Goal: Task Accomplishment & Management: Manage account settings

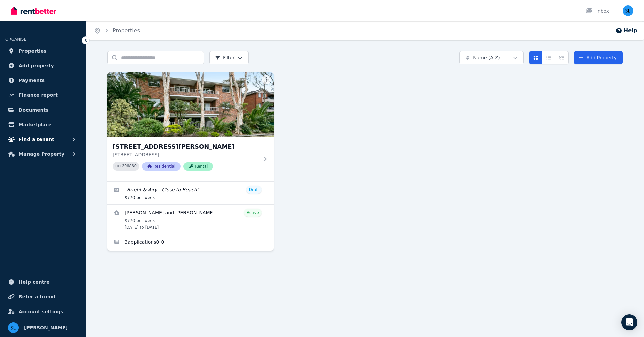
click at [60, 138] on button "Find a tenant" at bounding box center [42, 139] width 75 height 13
click at [43, 208] on span "Manage Property" at bounding box center [42, 209] width 46 height 8
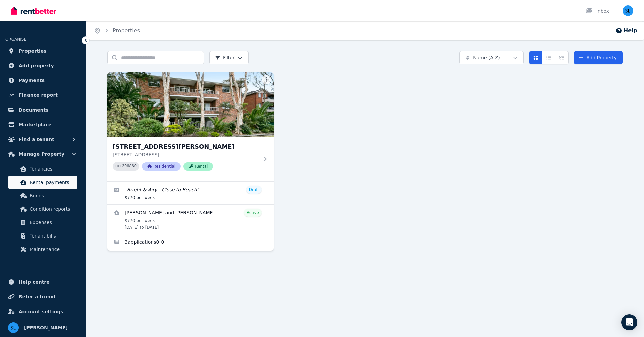
click at [45, 182] on span "Rental payments" at bounding box center [52, 182] width 45 height 8
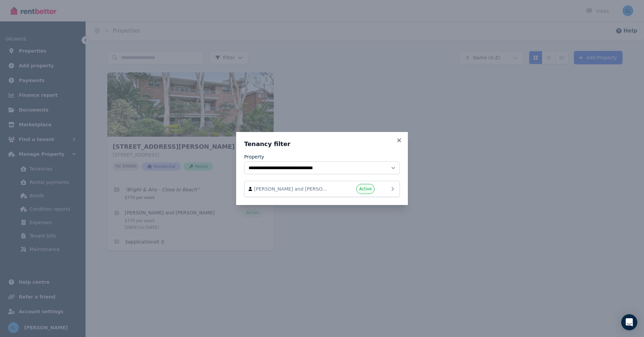
click at [305, 187] on span "[PERSON_NAME] and [PERSON_NAME]" at bounding box center [292, 189] width 76 height 7
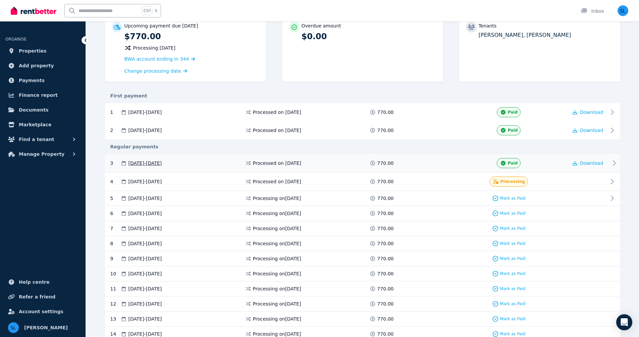
scroll to position [78, 0]
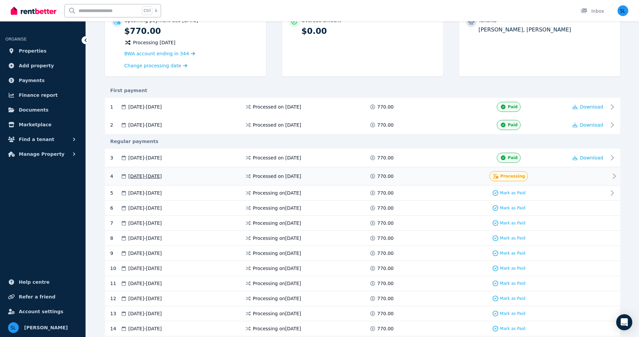
click at [614, 176] on icon at bounding box center [614, 176] width 8 height 8
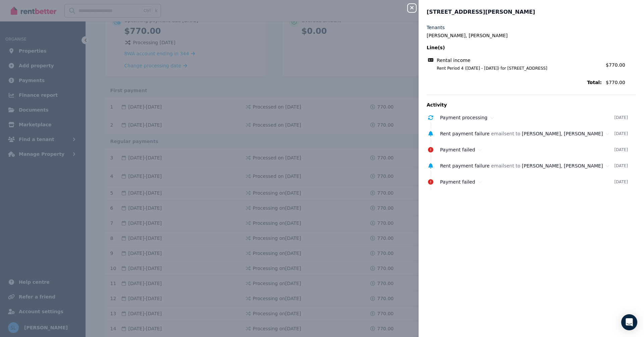
click at [409, 7] on icon "button" at bounding box center [412, 7] width 8 height 5
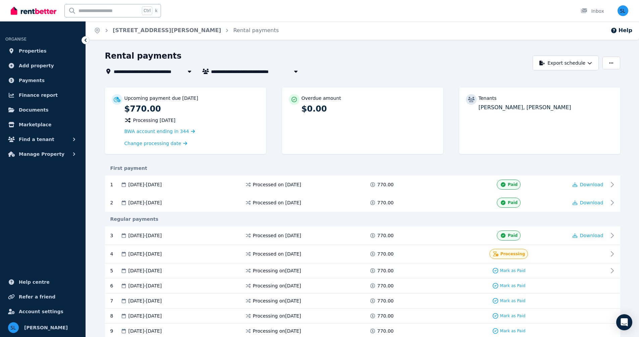
scroll to position [0, 0]
click at [297, 71] on icon "button" at bounding box center [295, 71] width 7 height 5
type input "**********"
click at [297, 71] on icon "button" at bounding box center [295, 71] width 7 height 5
click at [189, 71] on icon at bounding box center [188, 72] width 3 height 2
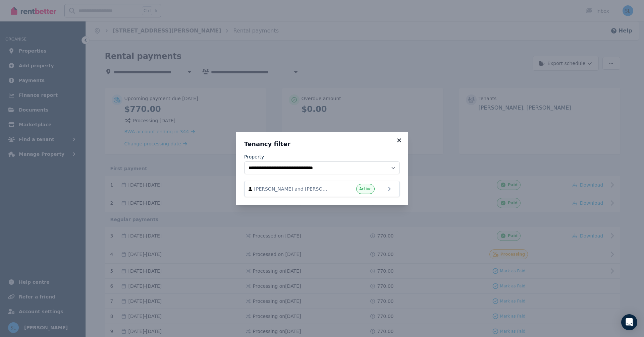
click at [398, 140] on icon at bounding box center [399, 140] width 4 height 4
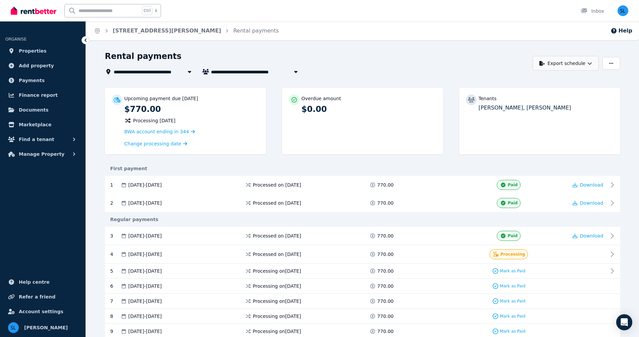
click at [590, 64] on icon "button" at bounding box center [590, 63] width 4 height 2
click at [443, 52] on div "Rental payments" at bounding box center [317, 57] width 424 height 13
click at [611, 63] on icon "button" at bounding box center [611, 63] width 4 height 5
click at [487, 60] on div "Rental payments" at bounding box center [317, 57] width 424 height 13
click at [623, 322] on icon "Open Intercom Messenger" at bounding box center [624, 322] width 8 height 9
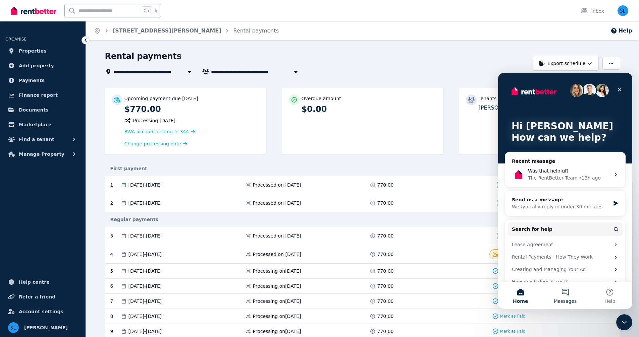
click at [566, 292] on button "Messages" at bounding box center [565, 295] width 45 height 27
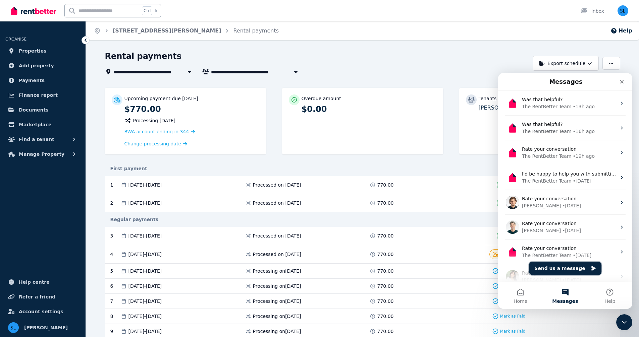
click at [576, 268] on button "Send us a message" at bounding box center [565, 268] width 72 height 13
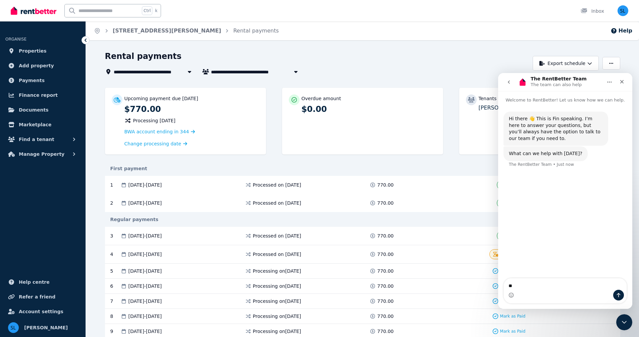
type textarea "*"
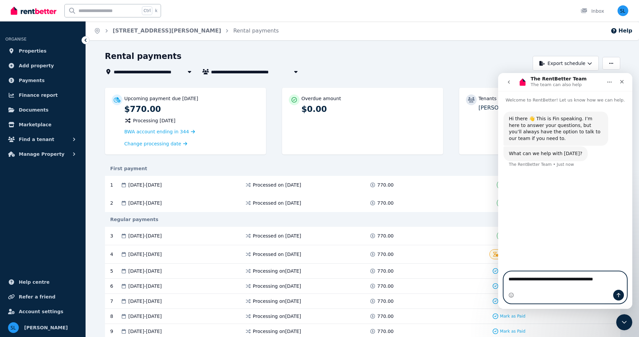
click at [615, 283] on textarea "**********" at bounding box center [565, 277] width 123 height 11
type textarea "**********"
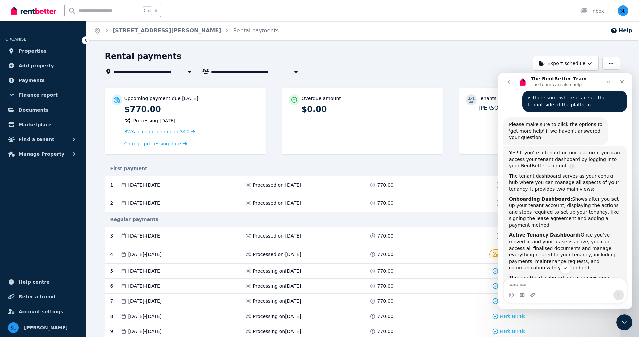
scroll to position [145, 0]
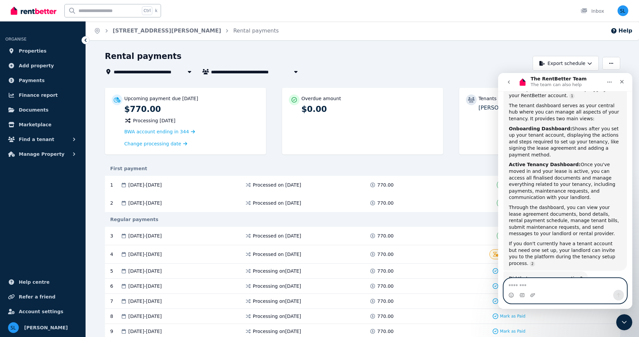
click at [539, 287] on textarea "Message…" at bounding box center [565, 284] width 123 height 11
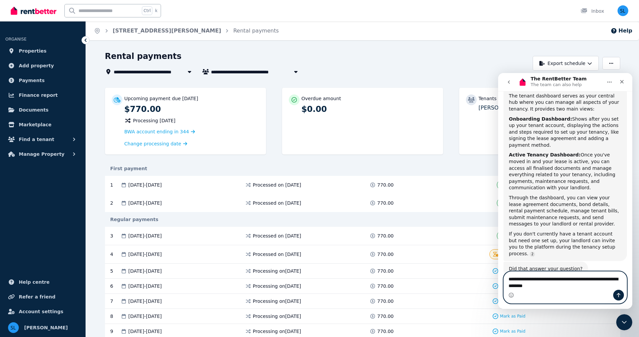
type textarea "**********"
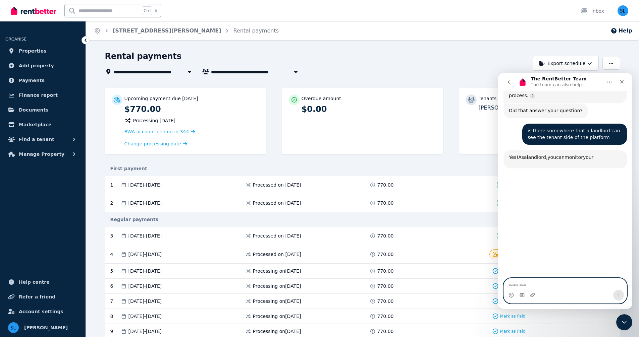
scroll to position [329, 0]
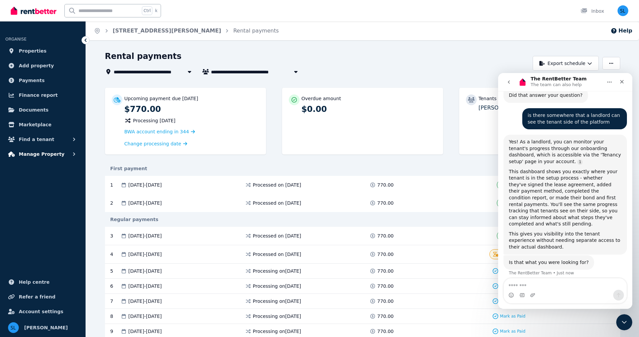
click at [35, 153] on span "Manage Property" at bounding box center [42, 154] width 46 height 8
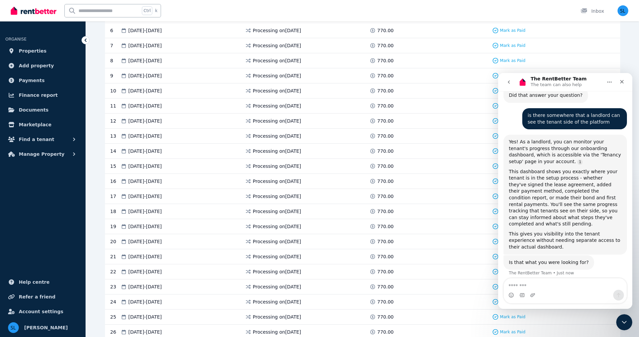
scroll to position [268, 0]
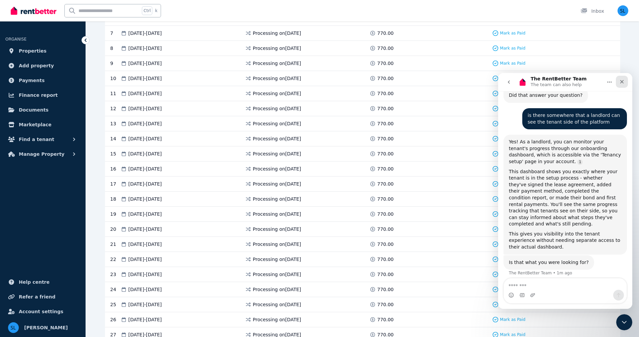
click at [623, 79] on div "Close" at bounding box center [622, 82] width 12 height 12
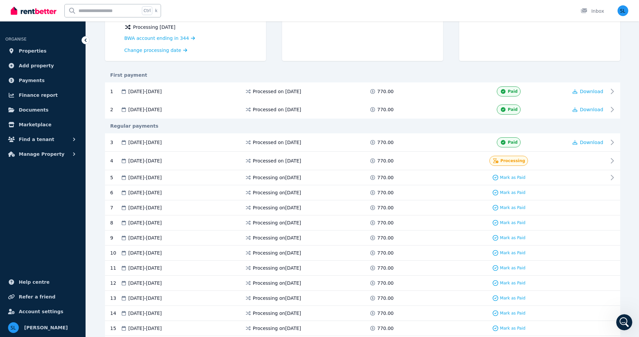
scroll to position [90, 0]
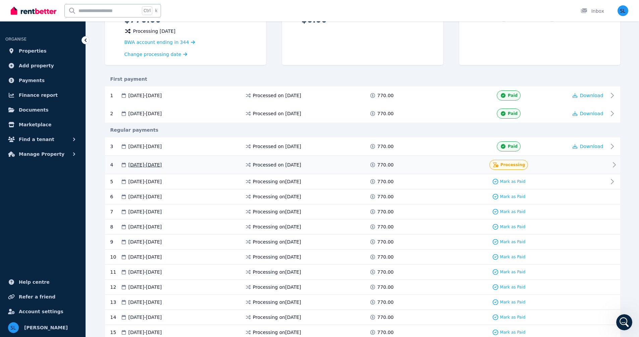
click at [514, 165] on span "Processing" at bounding box center [512, 164] width 25 height 5
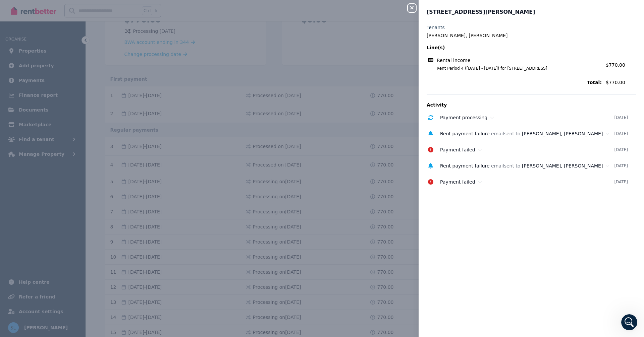
click at [411, 7] on icon "button" at bounding box center [412, 7] width 8 height 5
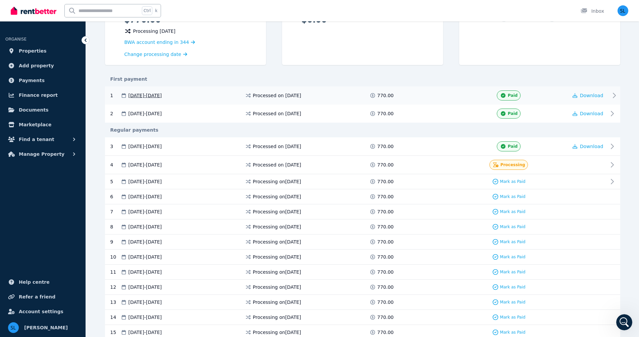
click at [512, 96] on span "Paid" at bounding box center [513, 95] width 10 height 5
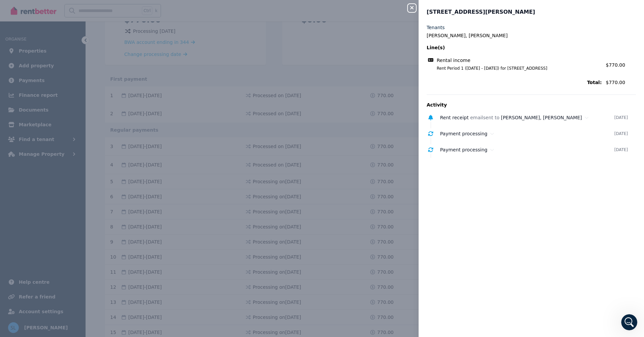
click at [410, 9] on icon "button" at bounding box center [412, 7] width 8 height 5
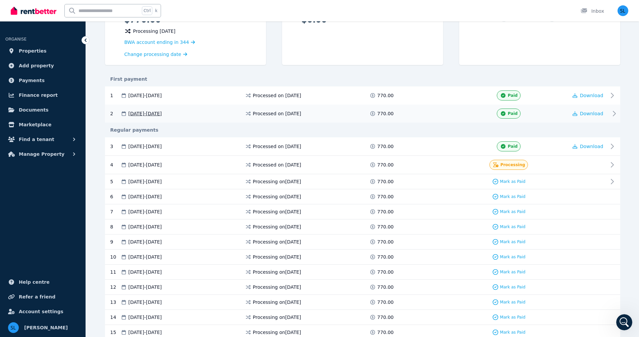
click at [511, 114] on span "Paid" at bounding box center [513, 113] width 10 height 5
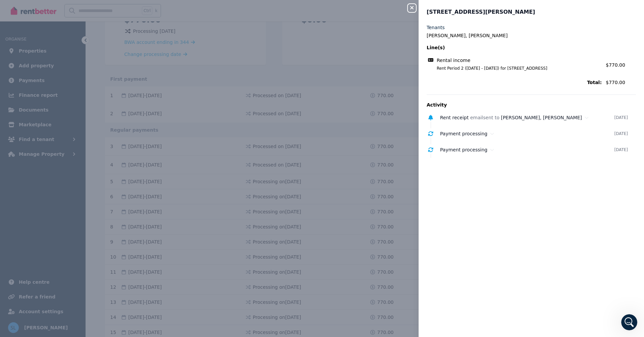
click at [411, 8] on icon "button" at bounding box center [411, 7] width 3 height 3
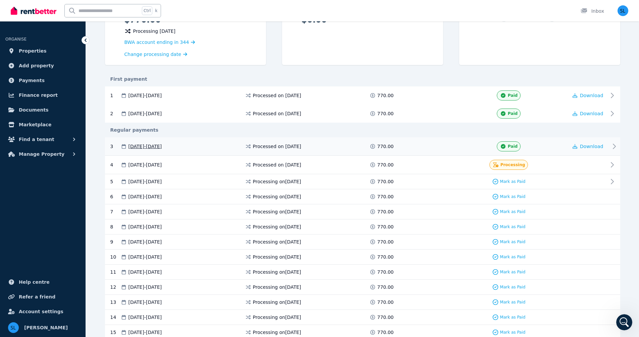
click at [510, 146] on span "Paid" at bounding box center [513, 146] width 10 height 5
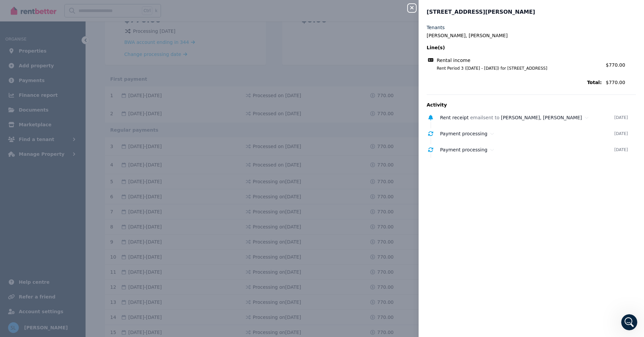
click at [412, 8] on icon "button" at bounding box center [411, 7] width 3 height 3
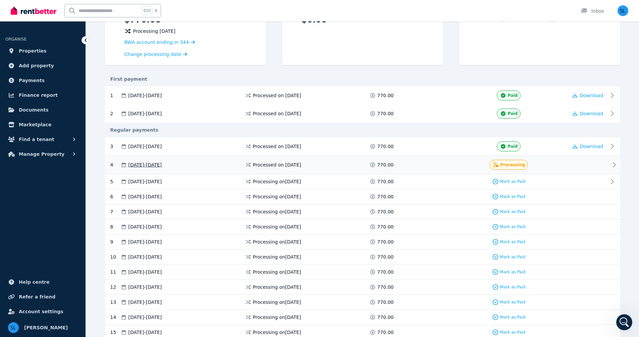
click at [508, 164] on span "Processing" at bounding box center [512, 164] width 25 height 5
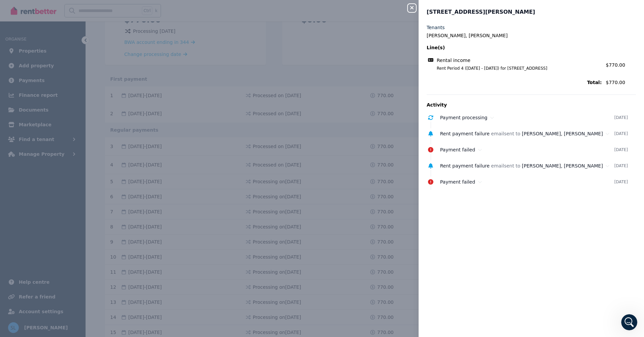
click at [409, 7] on icon "button" at bounding box center [412, 7] width 8 height 5
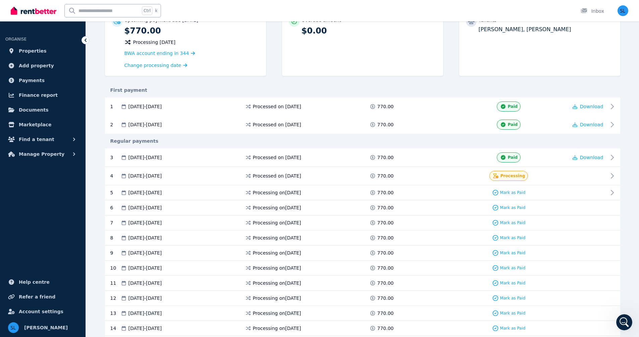
scroll to position [0, 0]
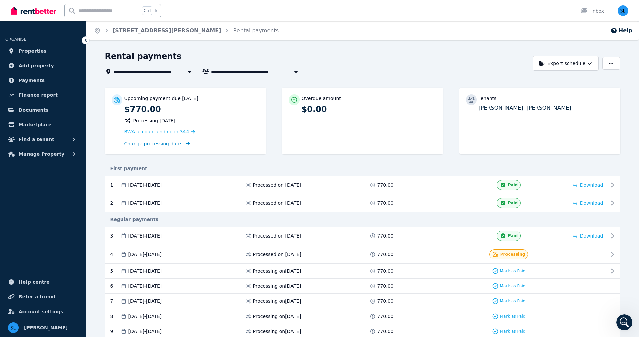
click at [154, 142] on span "Change processing date" at bounding box center [152, 144] width 57 height 7
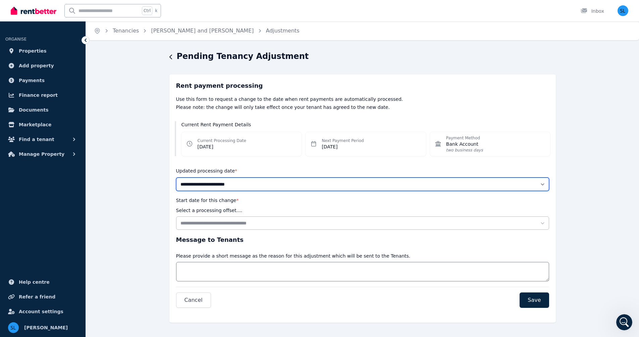
click at [542, 184] on select "**********" at bounding box center [362, 184] width 373 height 13
click at [34, 95] on span "Finance report" at bounding box center [38, 95] width 39 height 8
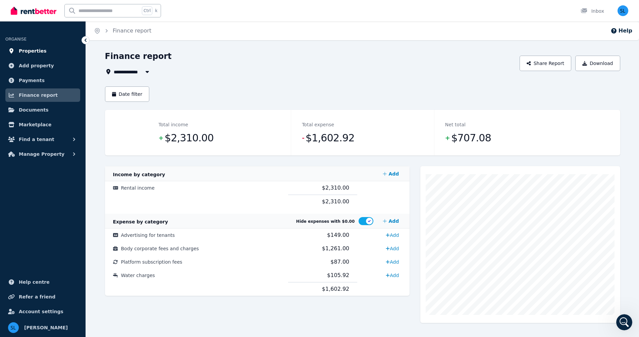
click at [27, 51] on span "Properties" at bounding box center [33, 51] width 28 height 8
